Goal: Information Seeking & Learning: Learn about a topic

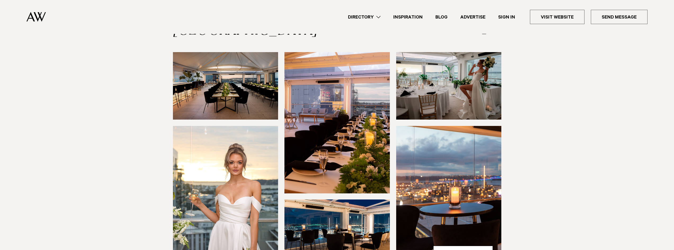
scroll to position [53, 0]
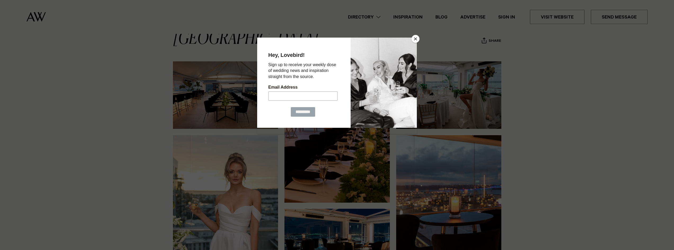
click at [416, 38] on button "Close" at bounding box center [415, 39] width 8 height 8
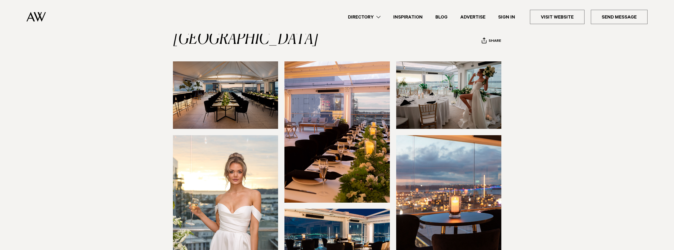
click at [558, 90] on section at bounding box center [337, 179] width 674 height 237
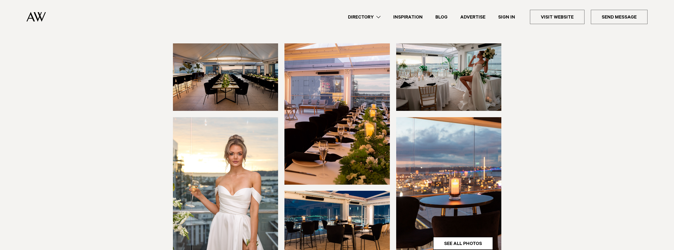
scroll to position [79, 0]
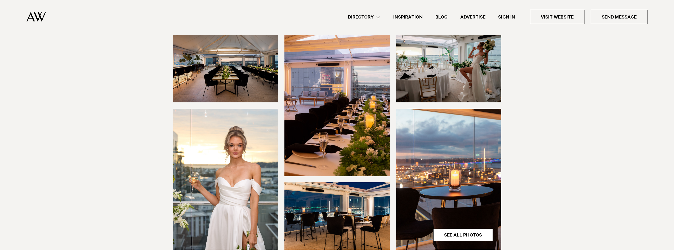
click at [473, 139] on img at bounding box center [448, 179] width 105 height 141
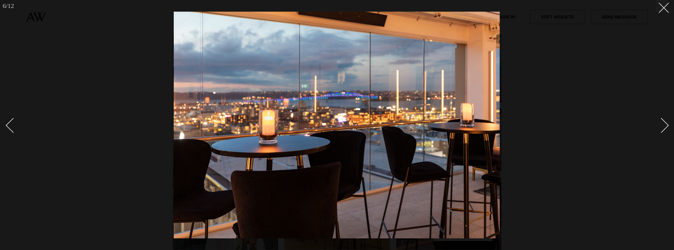
click at [666, 125] on div "Next slide" at bounding box center [661, 125] width 15 height 15
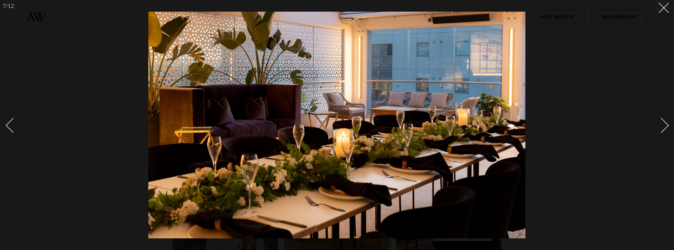
click at [666, 125] on div "Next slide" at bounding box center [661, 125] width 15 height 15
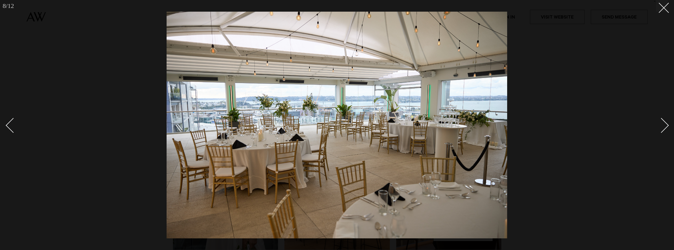
click at [666, 124] on div "Next slide" at bounding box center [661, 125] width 15 height 15
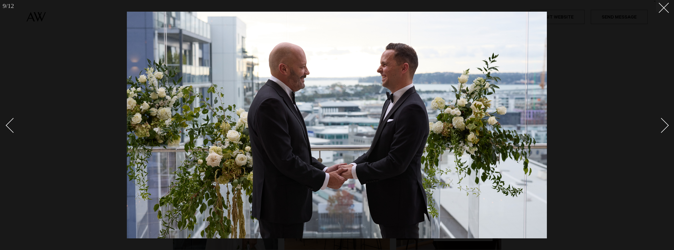
click at [666, 124] on div "Next slide" at bounding box center [661, 125] width 15 height 15
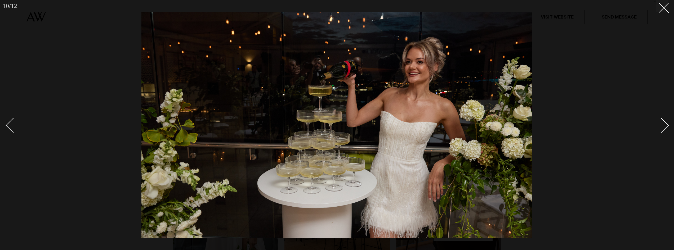
click at [666, 124] on div "Next slide" at bounding box center [661, 125] width 15 height 15
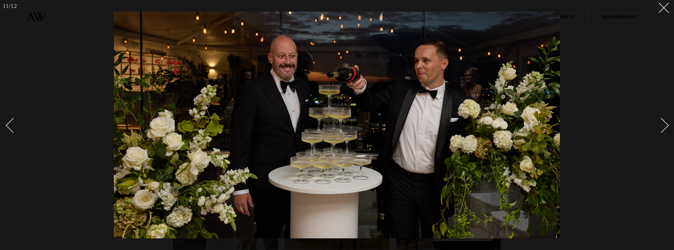
click at [666, 124] on div "Next slide" at bounding box center [661, 125] width 15 height 15
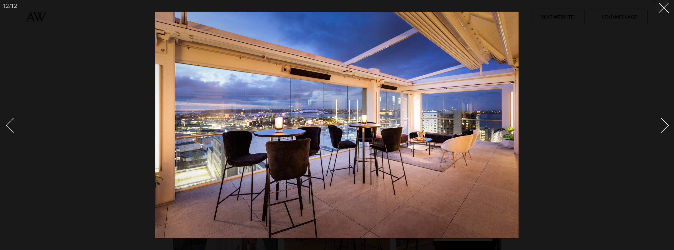
click at [666, 124] on div "Next slide" at bounding box center [661, 125] width 15 height 15
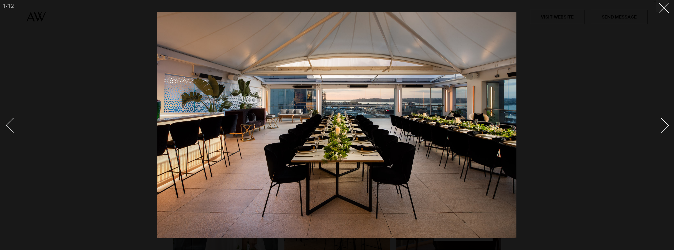
click at [663, 123] on div "Next slide" at bounding box center [661, 125] width 15 height 15
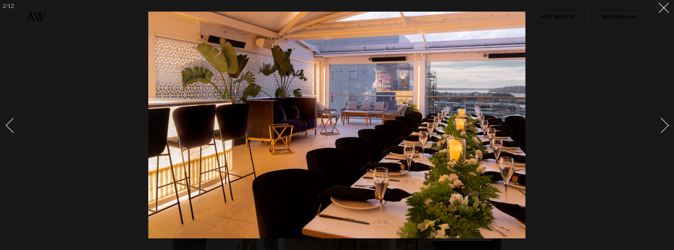
click at [663, 123] on div "Next slide" at bounding box center [661, 125] width 15 height 15
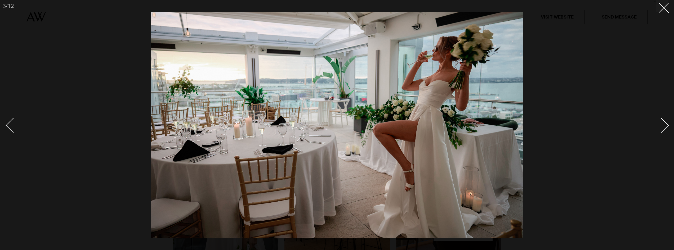
click at [663, 123] on div "Next slide" at bounding box center [661, 125] width 15 height 15
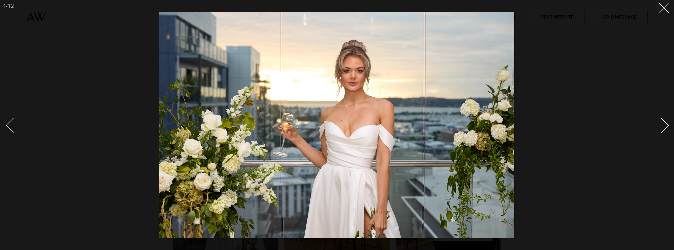
click at [663, 123] on div "Next slide" at bounding box center [661, 125] width 15 height 15
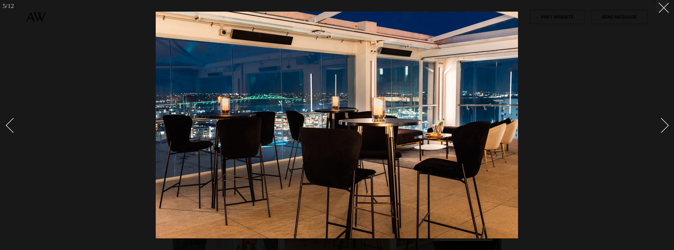
click at [663, 123] on div "Next slide" at bounding box center [661, 125] width 15 height 15
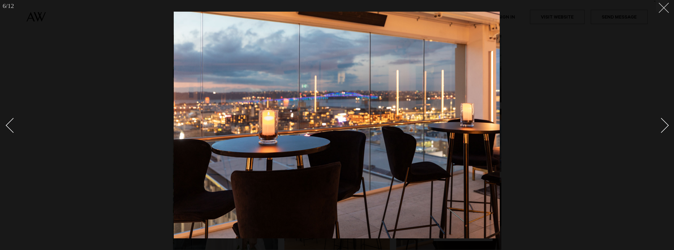
click at [664, 6] on icon at bounding box center [661, 6] width 6 height 6
